Goal: Communication & Community: Answer question/provide support

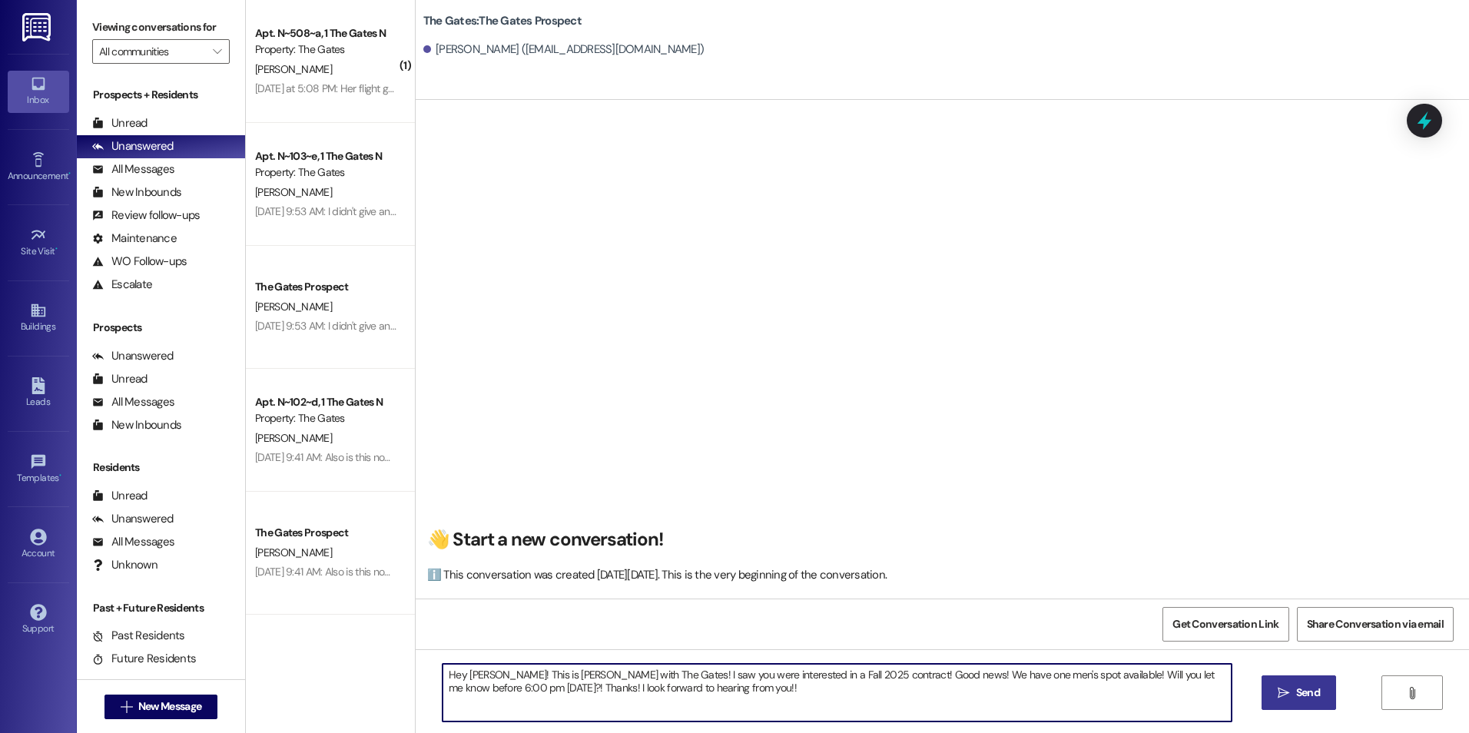
type textarea "Hey [PERSON_NAME]! This is [PERSON_NAME] with The Gates! I saw you were interes…"
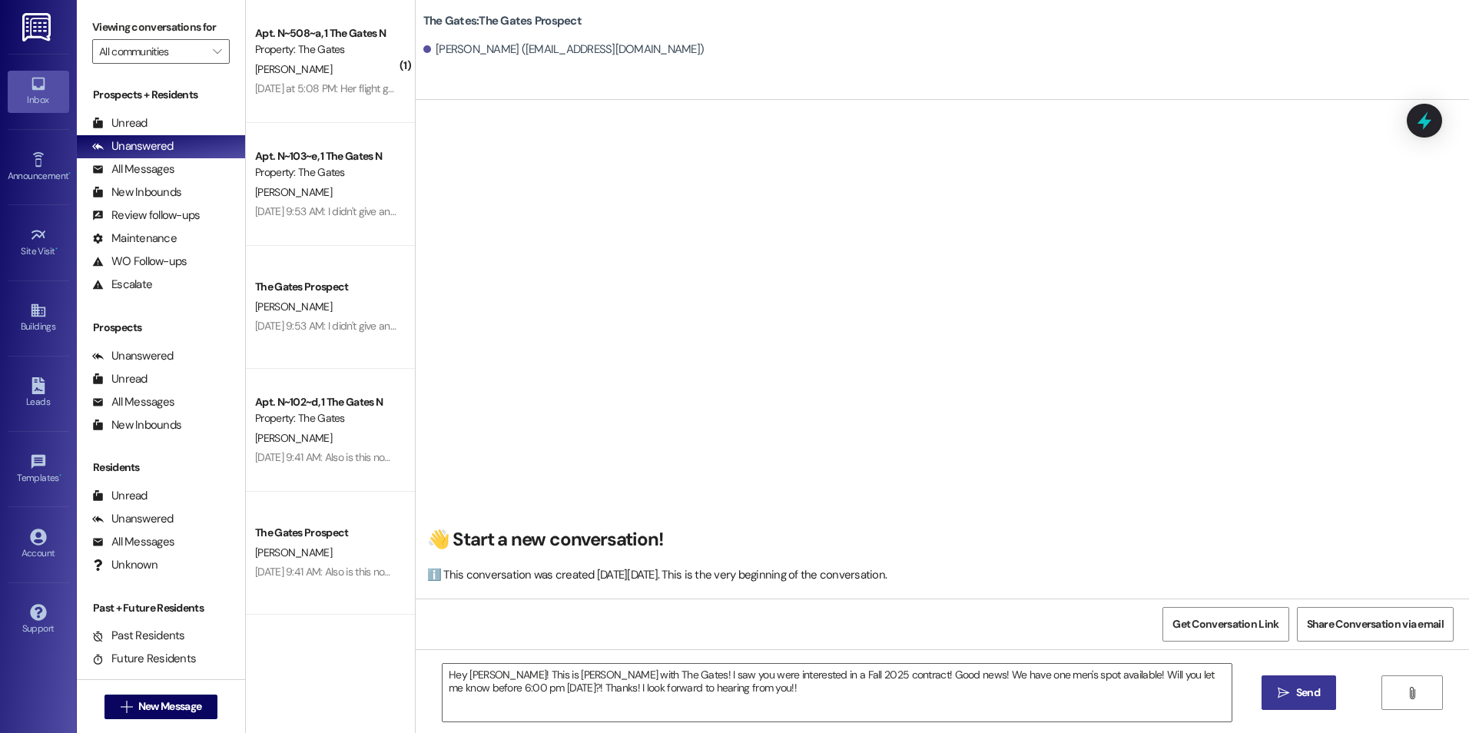
click at [1305, 690] on span "Send" at bounding box center [1309, 693] width 24 height 16
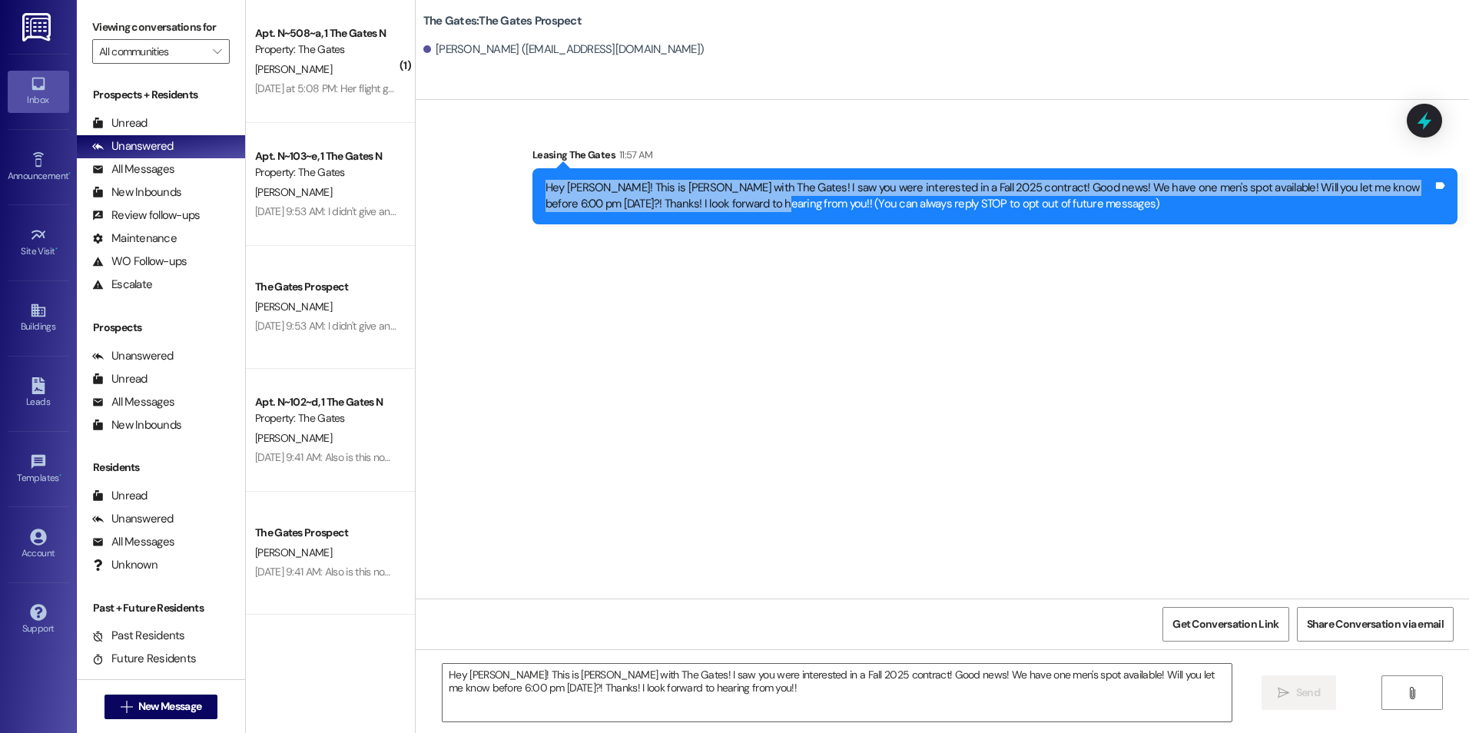
drag, startPoint x: 533, startPoint y: 184, endPoint x: 739, endPoint y: 221, distance: 209.3
click at [739, 221] on div "Hey [PERSON_NAME]! This is [PERSON_NAME] with The Gates! I saw you were interes…" at bounding box center [995, 196] width 925 height 56
drag, startPoint x: 739, startPoint y: 221, endPoint x: 710, endPoint y: 194, distance: 39.7
copy div "Hey [PERSON_NAME]! This is [PERSON_NAME] with The Gates! I saw you were interes…"
click at [148, 701] on span "New Message" at bounding box center [169, 707] width 63 height 16
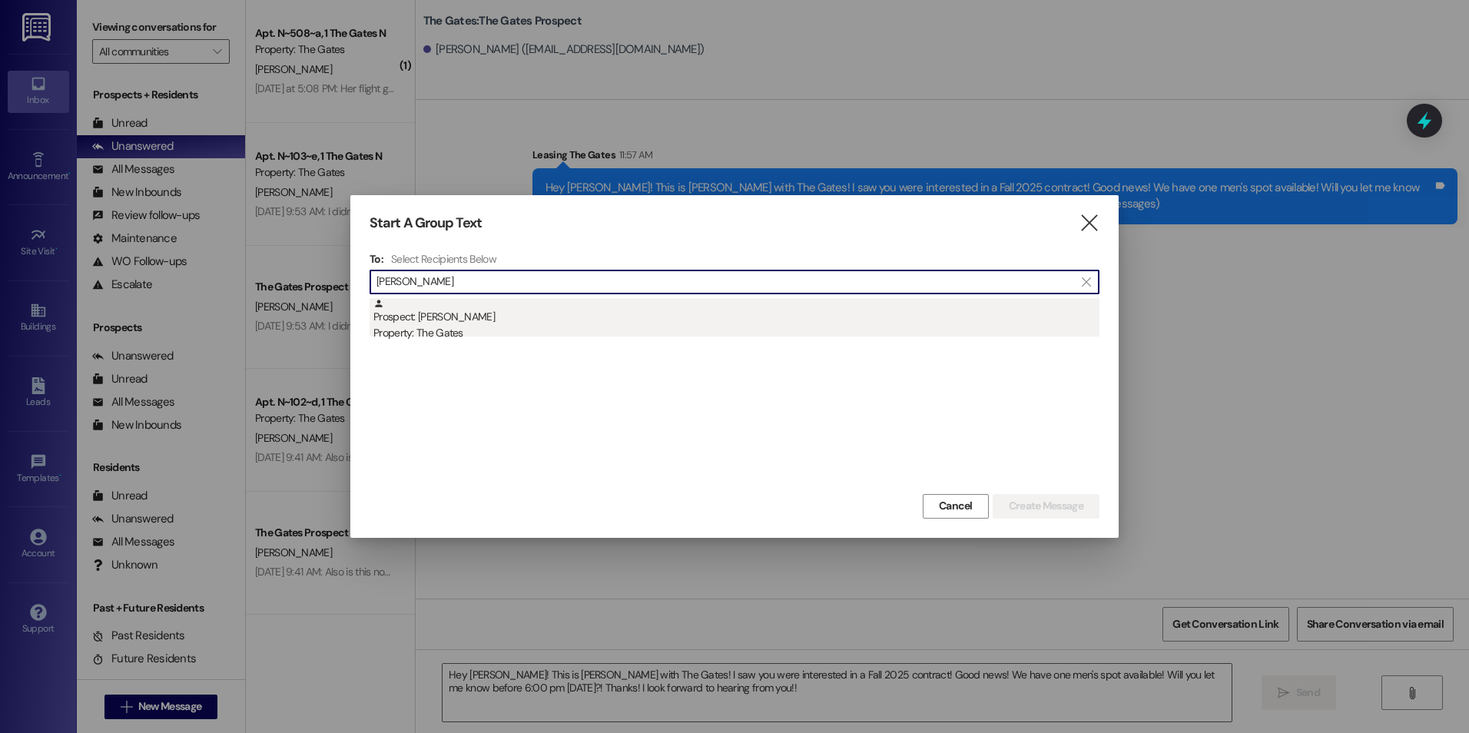
type input "[PERSON_NAME]"
click at [506, 324] on div "Prospect: [PERSON_NAME] Property: The Gates" at bounding box center [737, 320] width 726 height 44
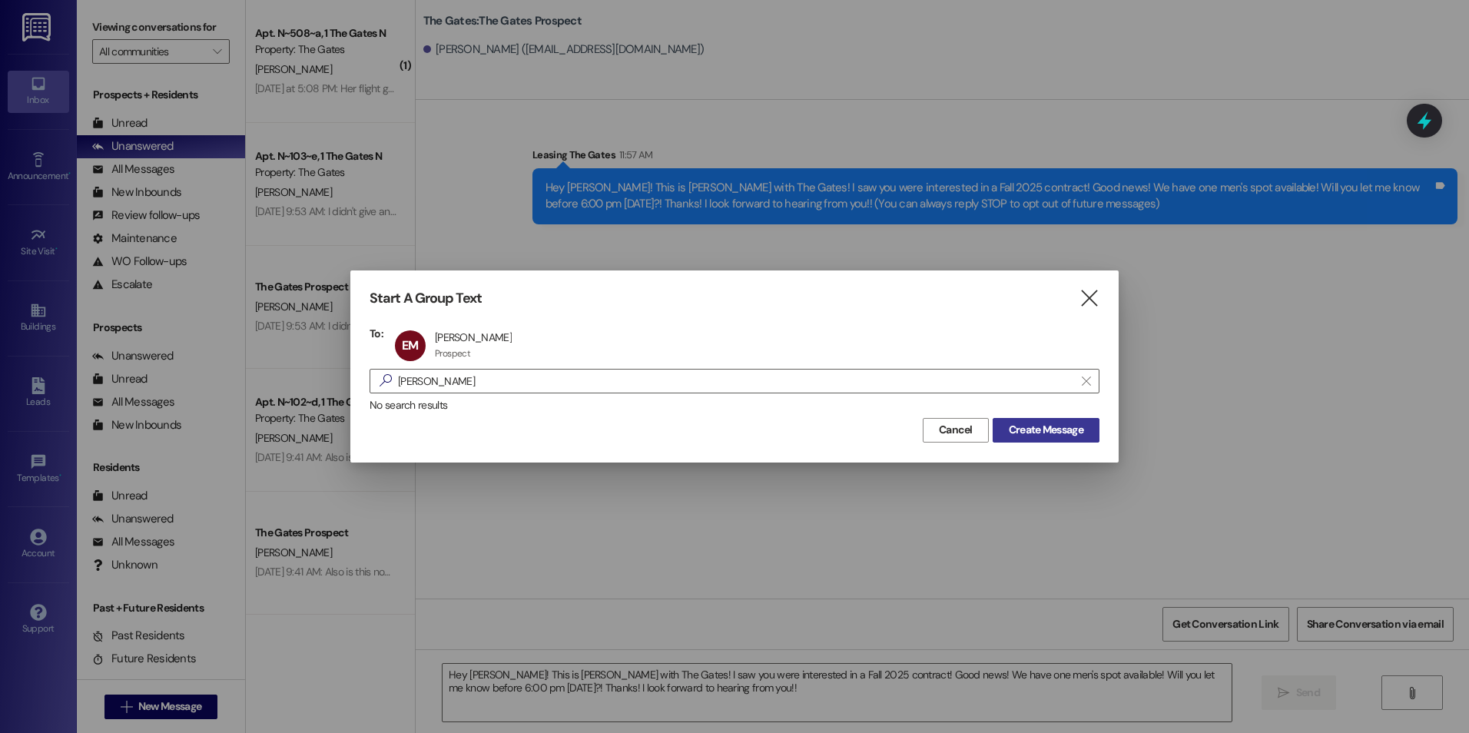
click at [1062, 429] on span "Create Message" at bounding box center [1046, 430] width 75 height 16
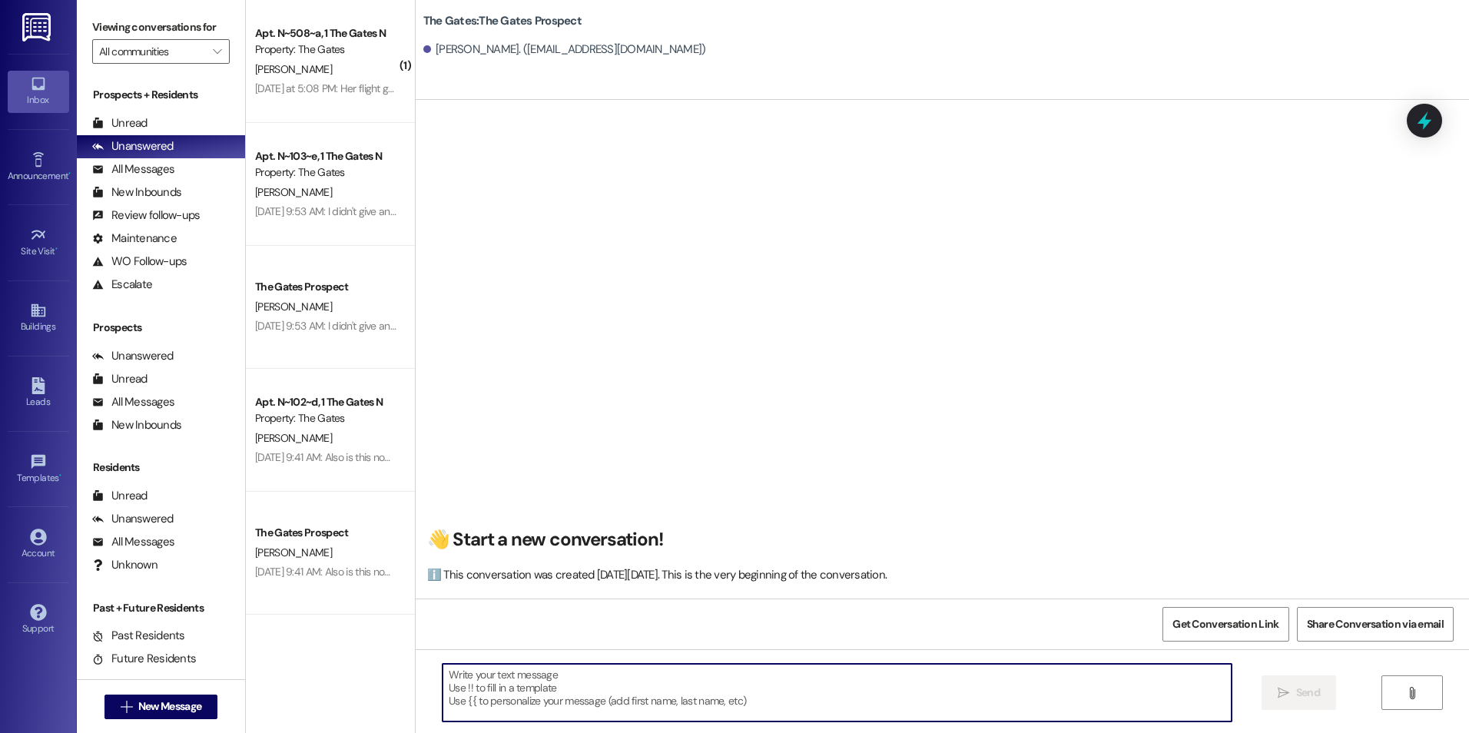
click at [453, 665] on textarea at bounding box center [837, 693] width 789 height 58
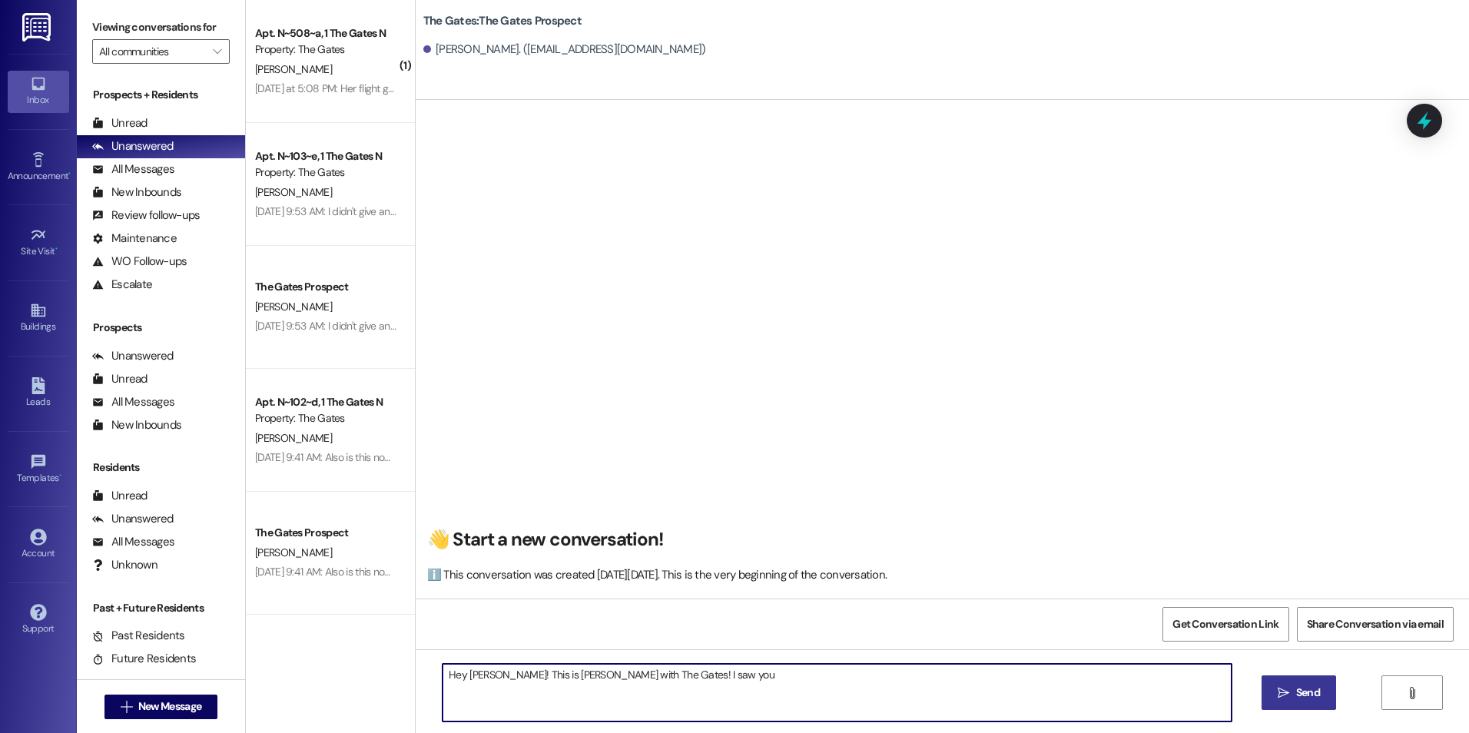
click at [752, 669] on textarea "Hey [PERSON_NAME]! This is [PERSON_NAME] with The Gates! I saw you" at bounding box center [837, 693] width 789 height 58
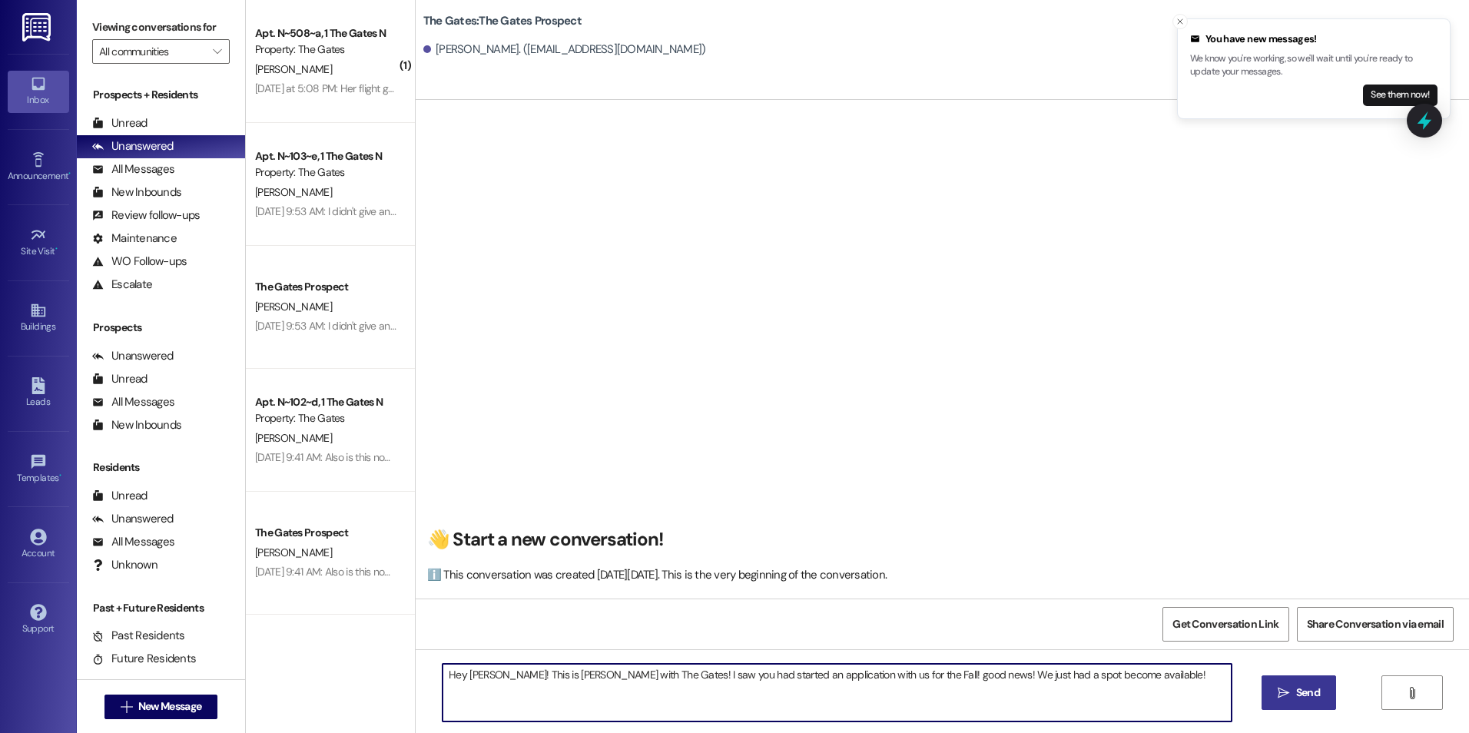
click at [956, 679] on textarea "Hey [PERSON_NAME]! This is [PERSON_NAME] with The Gates! I saw you had started …" at bounding box center [837, 693] width 789 height 58
click at [1118, 672] on textarea "Hey [PERSON_NAME]! This is [PERSON_NAME] with The Gates! I saw you had started …" at bounding box center [837, 693] width 789 height 58
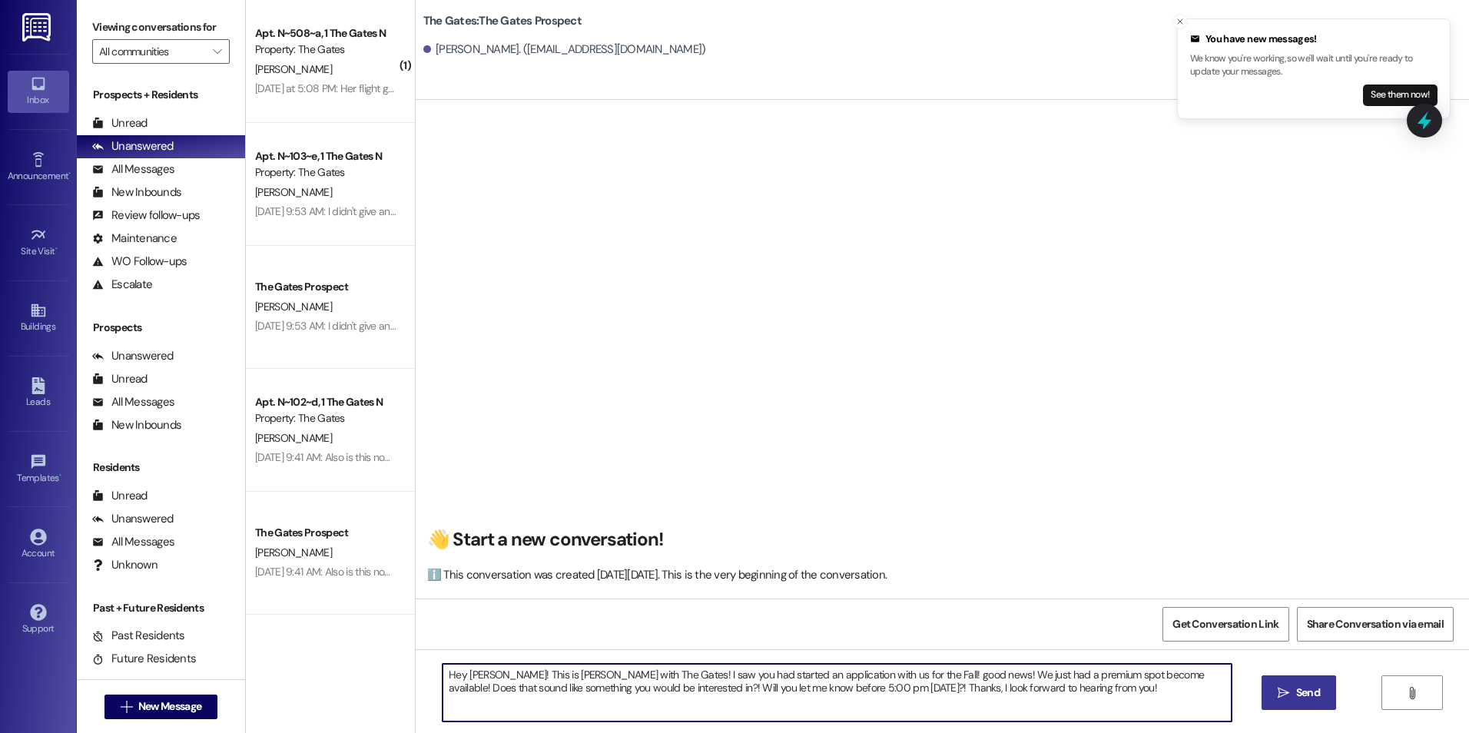
type textarea "Hey [PERSON_NAME]! This is [PERSON_NAME] with The Gates! I saw you had started …"
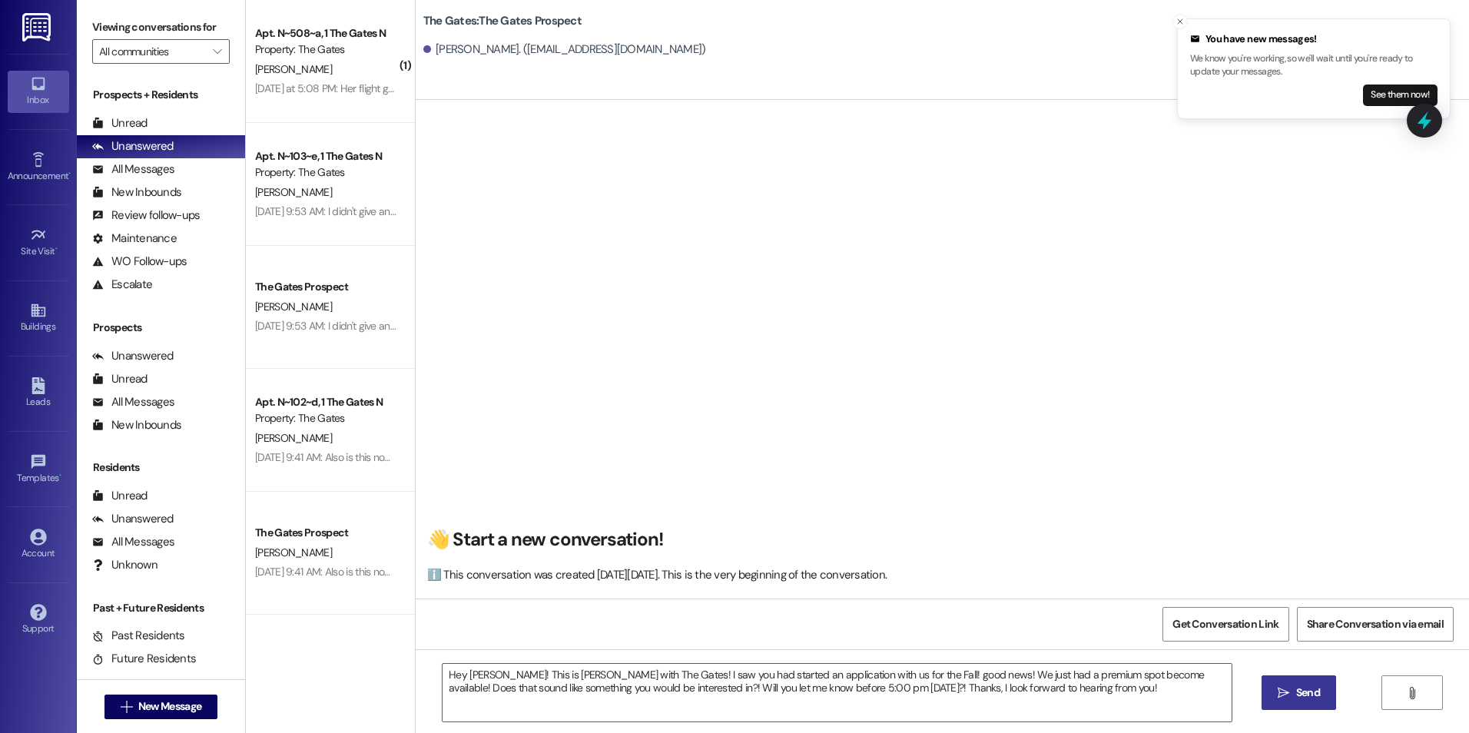
click at [1290, 698] on span " Send" at bounding box center [1299, 693] width 48 height 16
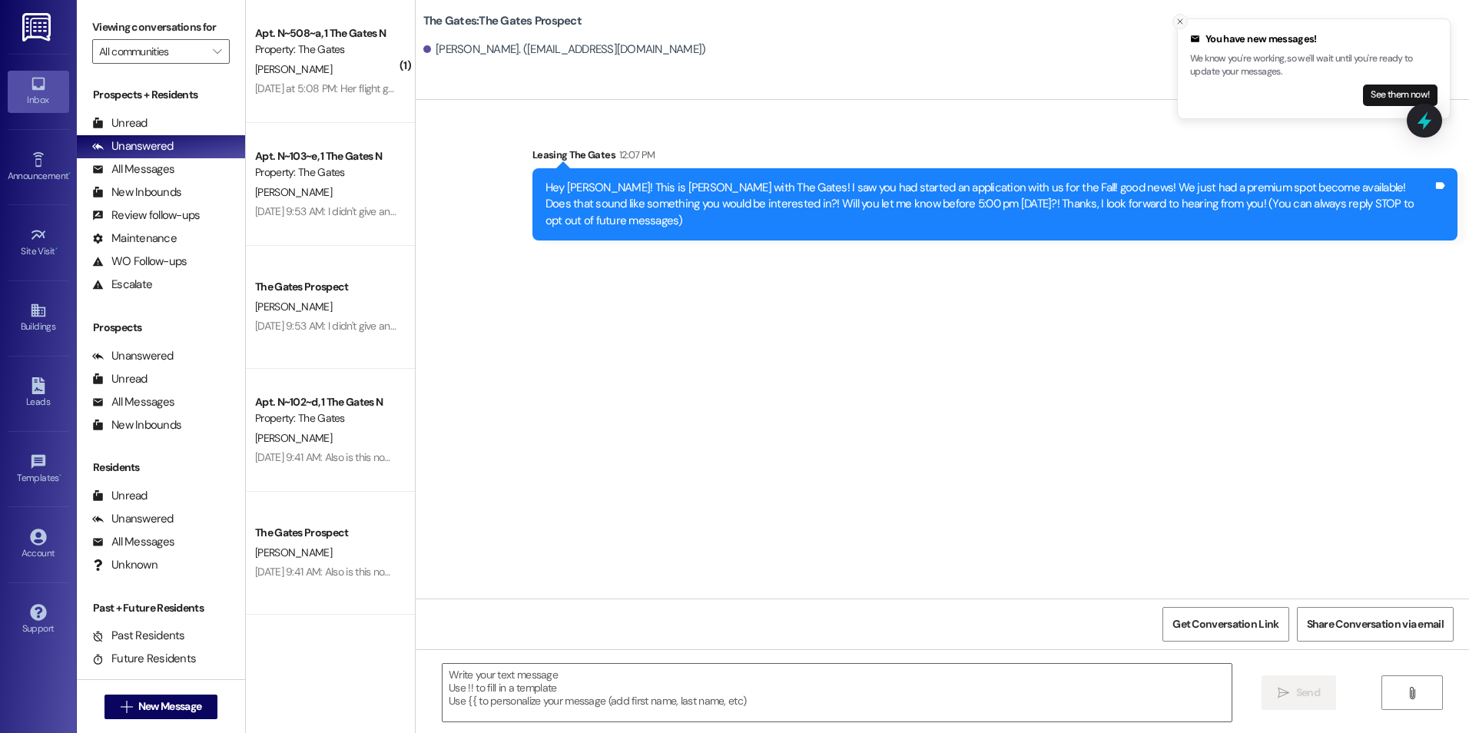
click at [1182, 19] on icon "Close toast" at bounding box center [1180, 21] width 9 height 9
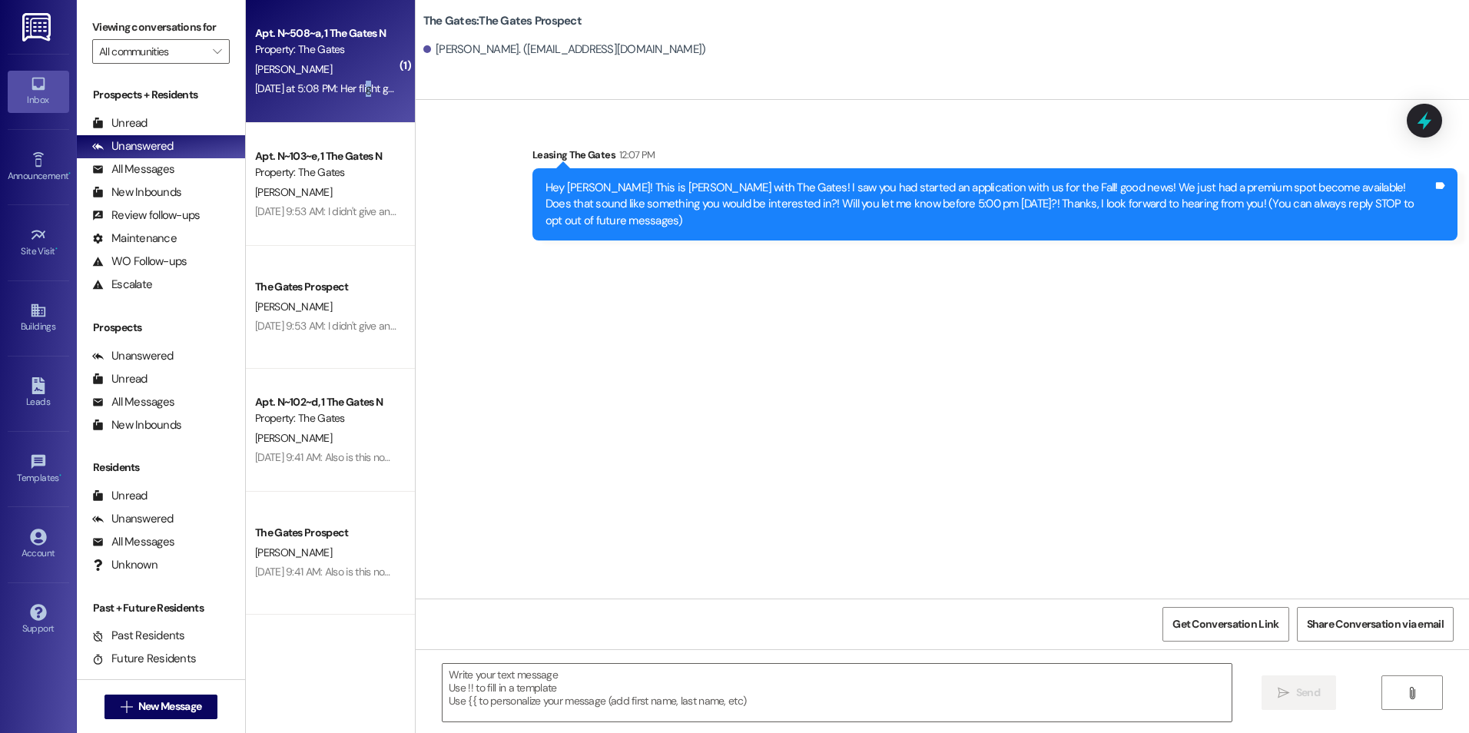
click at [361, 85] on div "[DATE] at 5:08 PM: Her flight gets in after check in time, and I have to check …" at bounding box center [720, 88] width 931 height 14
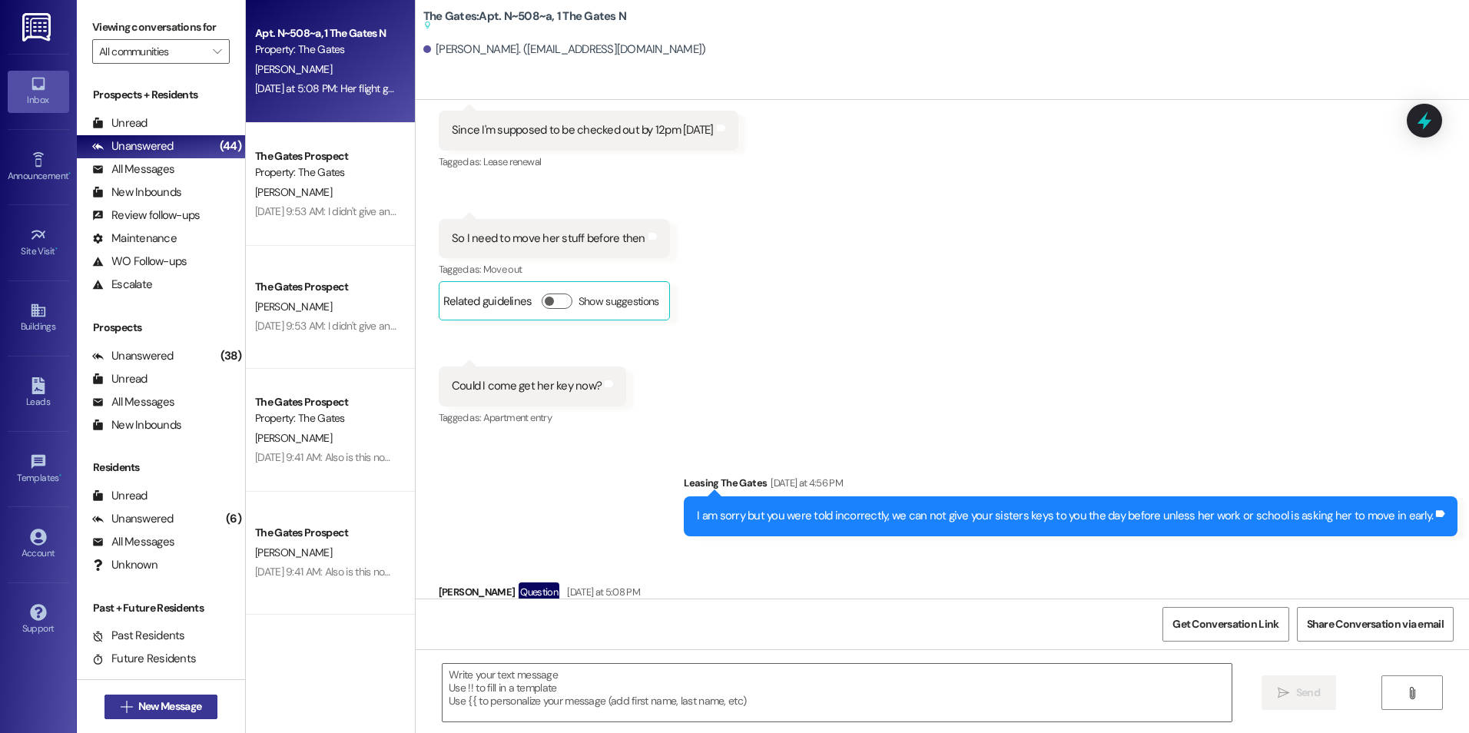
click at [173, 698] on button " New Message" at bounding box center [162, 707] width 114 height 25
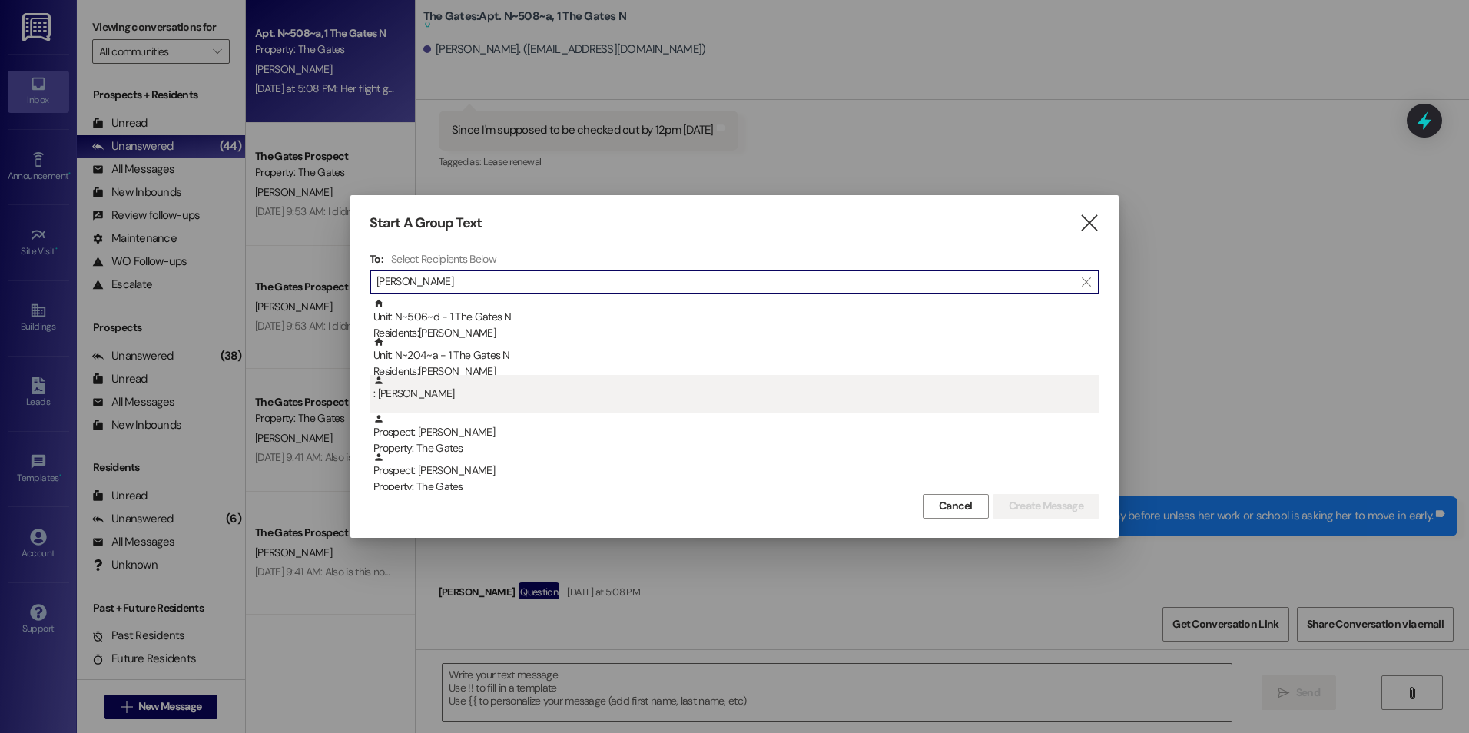
type input "[PERSON_NAME]"
click at [508, 394] on div ": [PERSON_NAME]" at bounding box center [737, 388] width 726 height 27
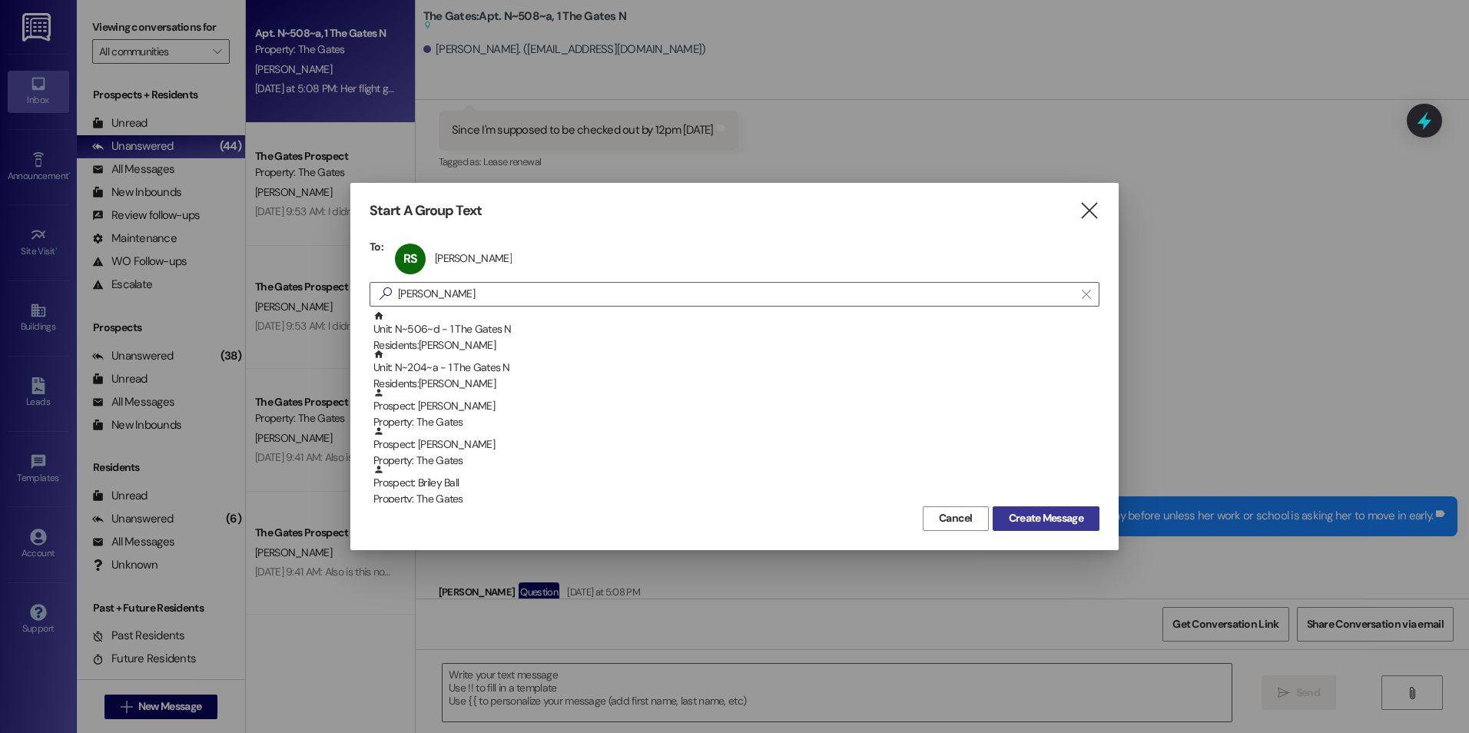
click at [1092, 519] on button "Create Message" at bounding box center [1046, 518] width 107 height 25
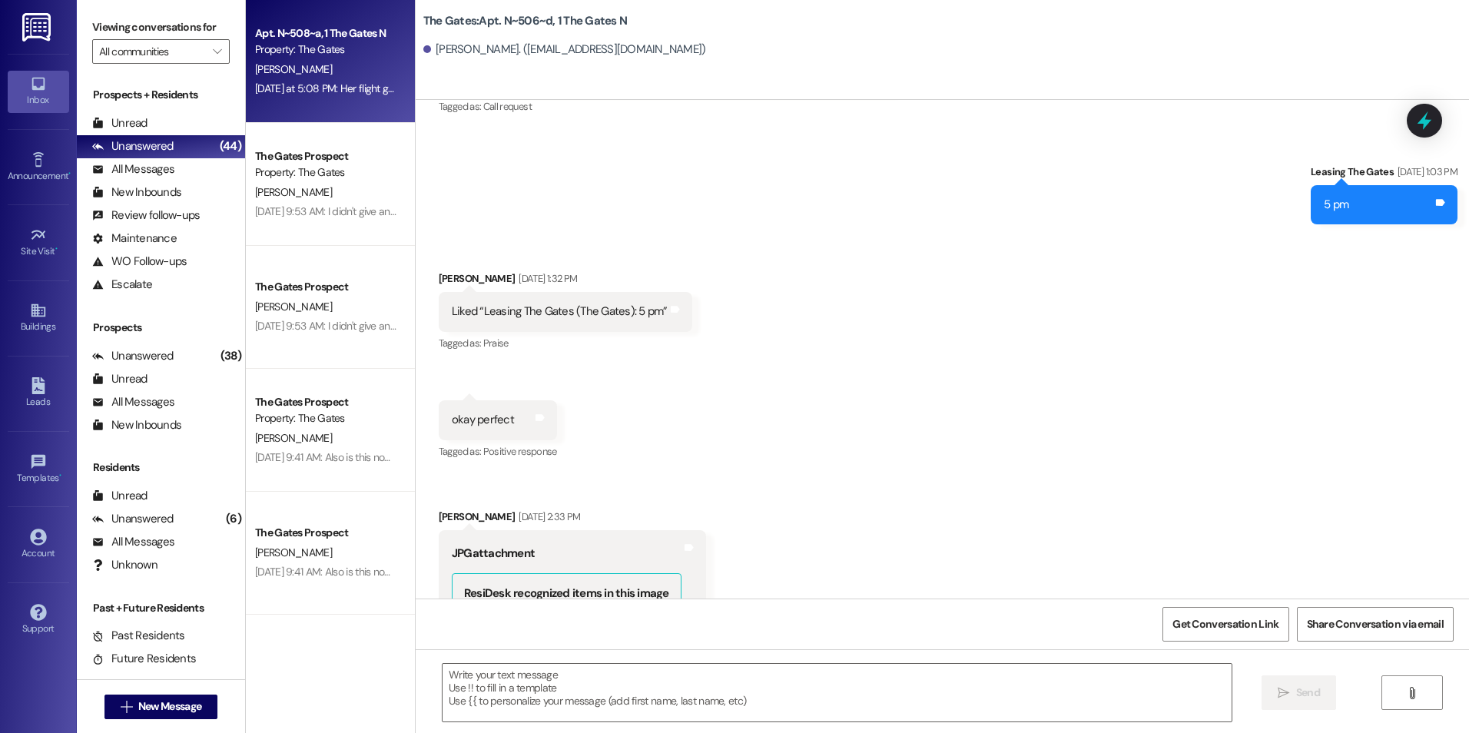
scroll to position [38255, 0]
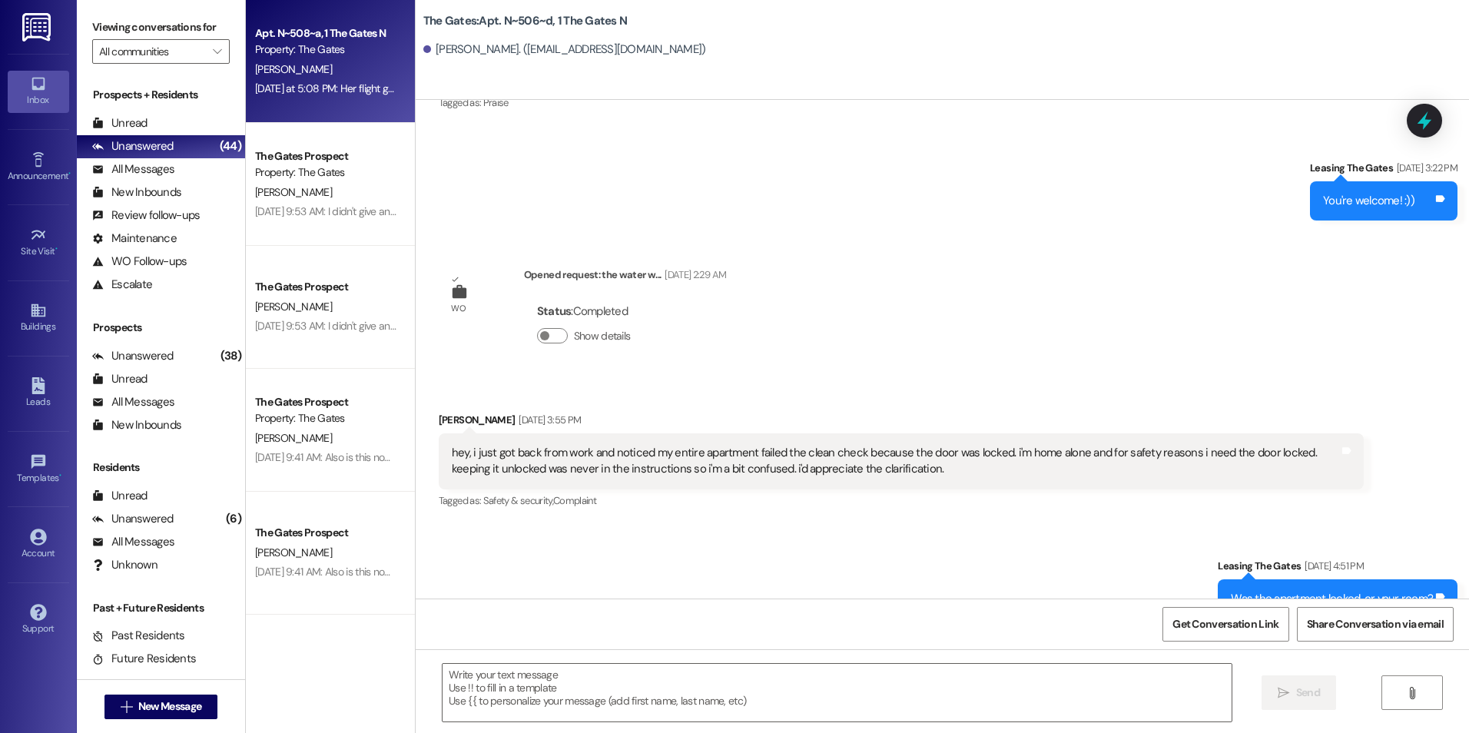
click at [380, 60] on div "[PERSON_NAME]" at bounding box center [326, 69] width 145 height 19
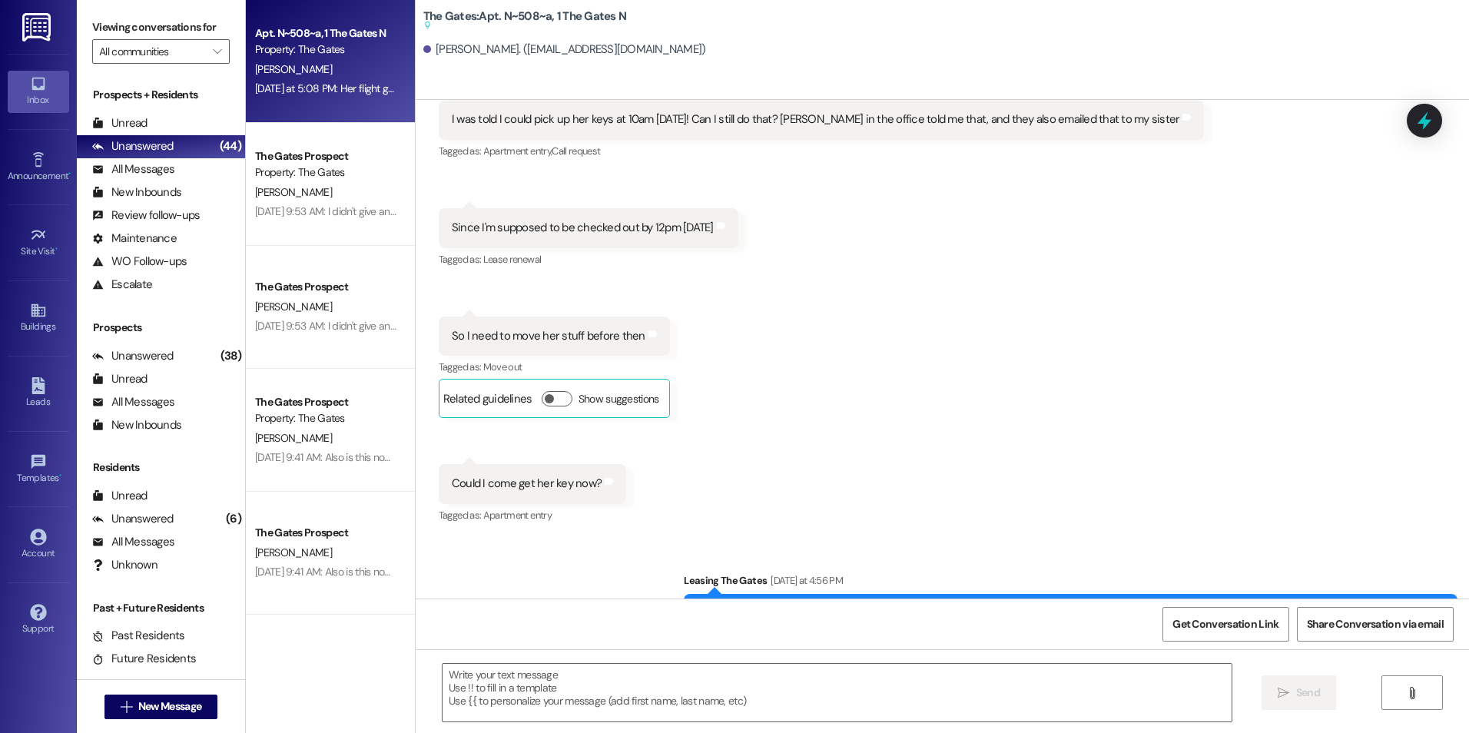
scroll to position [102638, 0]
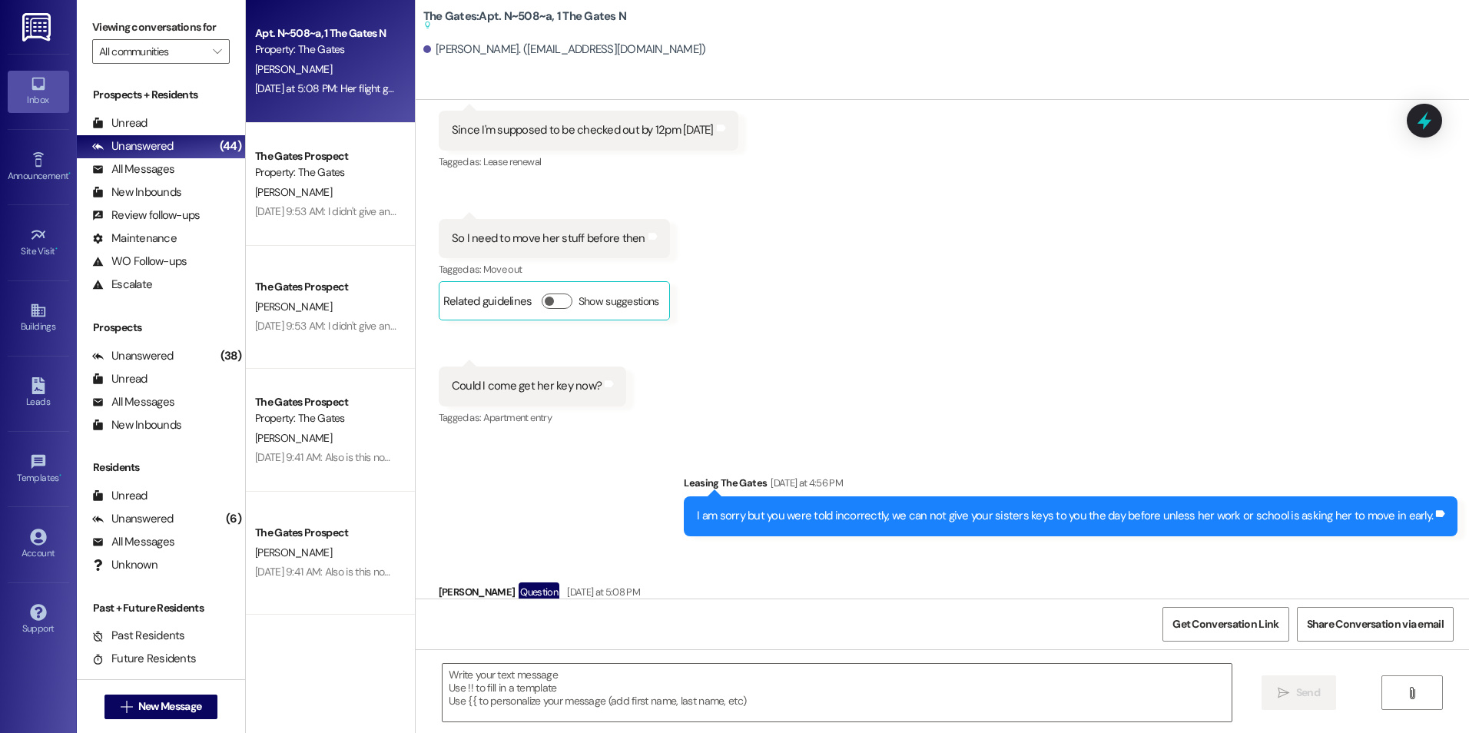
click at [556, 440] on div "Sent via SMS Leasing The Gates [DATE] at 4:56 PM I am sorry but you were told i…" at bounding box center [943, 493] width 1054 height 107
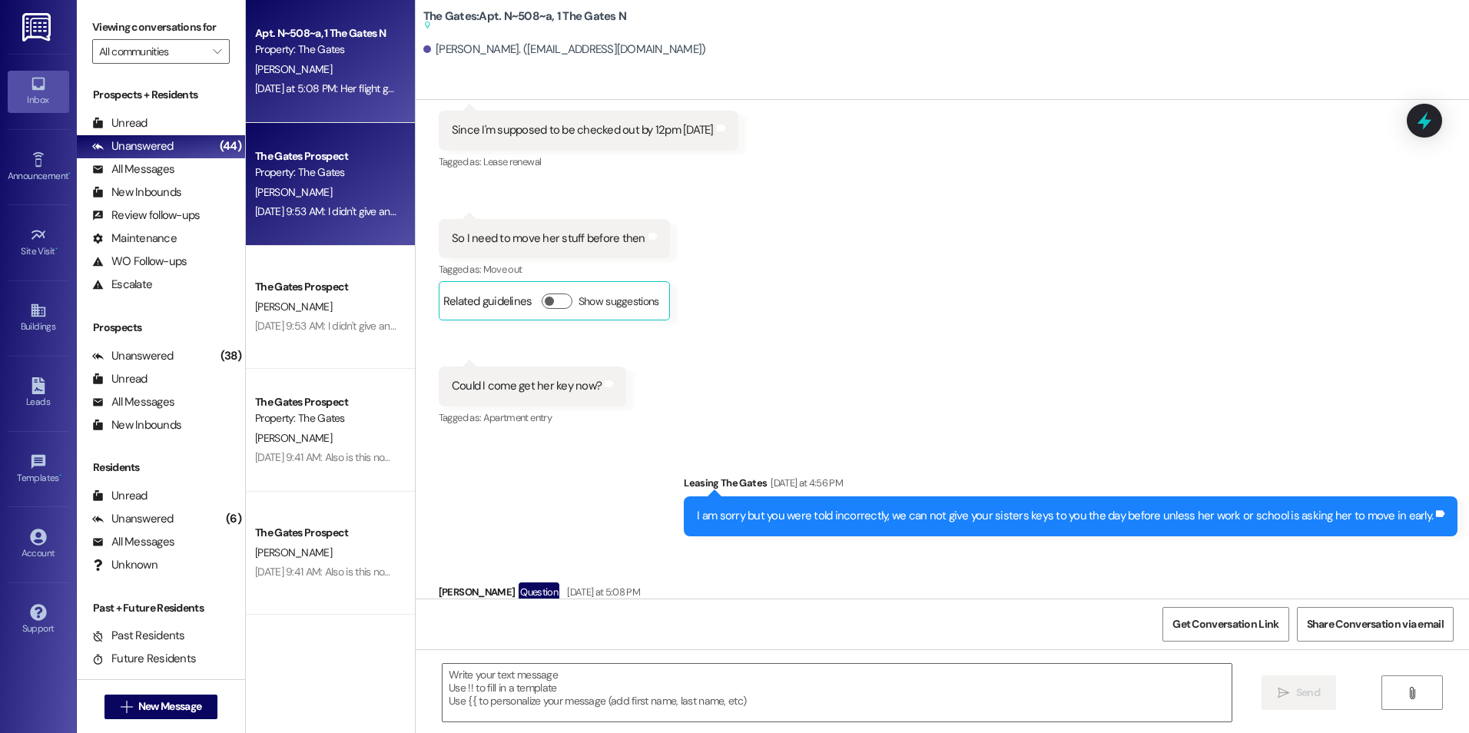
click at [330, 198] on div "[PERSON_NAME]" at bounding box center [326, 192] width 145 height 19
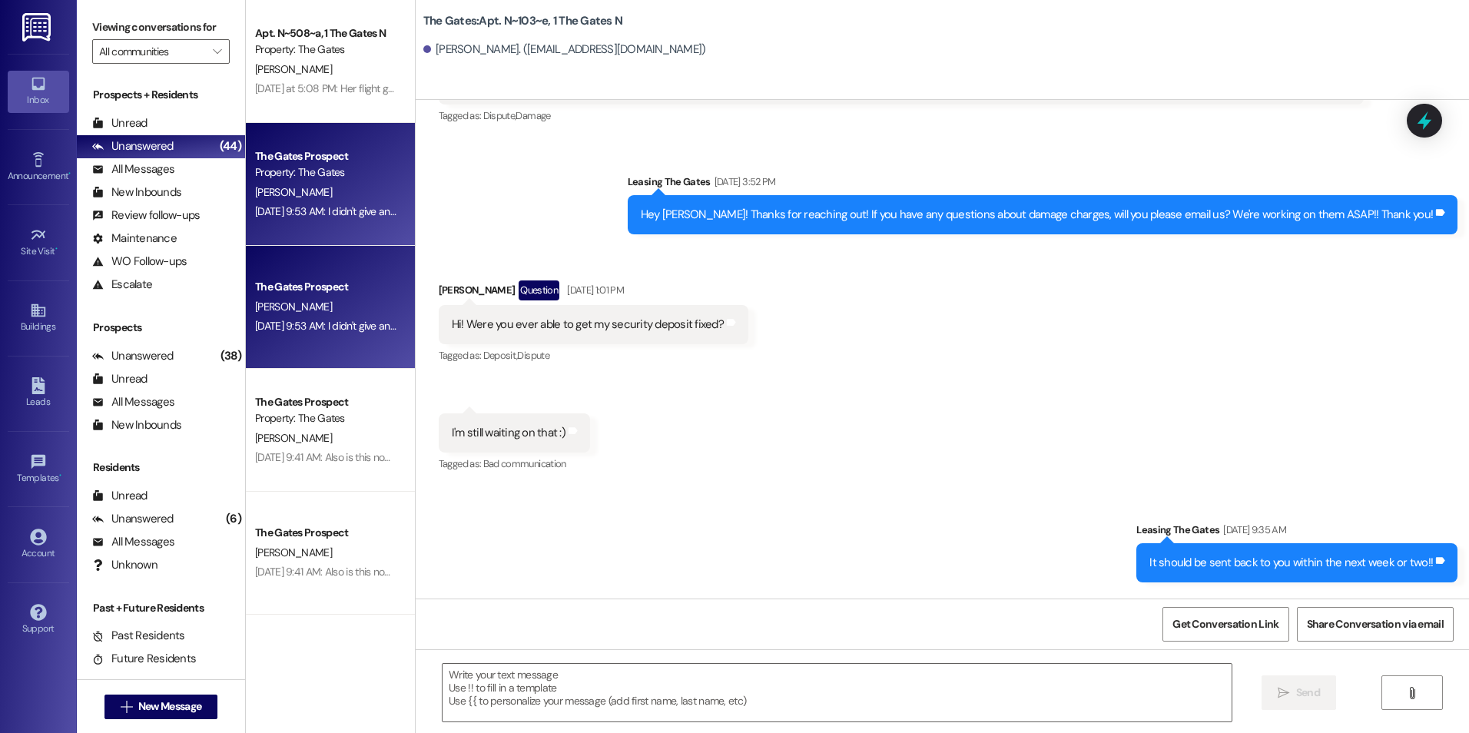
scroll to position [9091, 0]
